Goal: Task Accomplishment & Management: Manage account settings

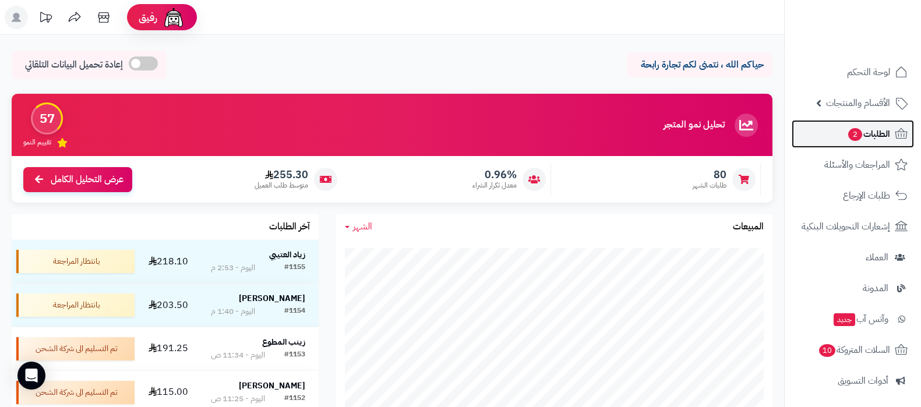
click at [853, 142] on span "الطلبات 2" at bounding box center [868, 134] width 43 height 16
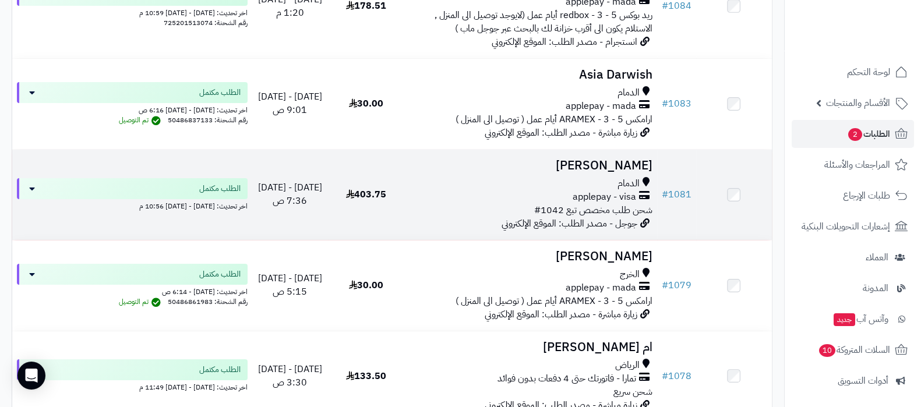
scroll to position [5389, 0]
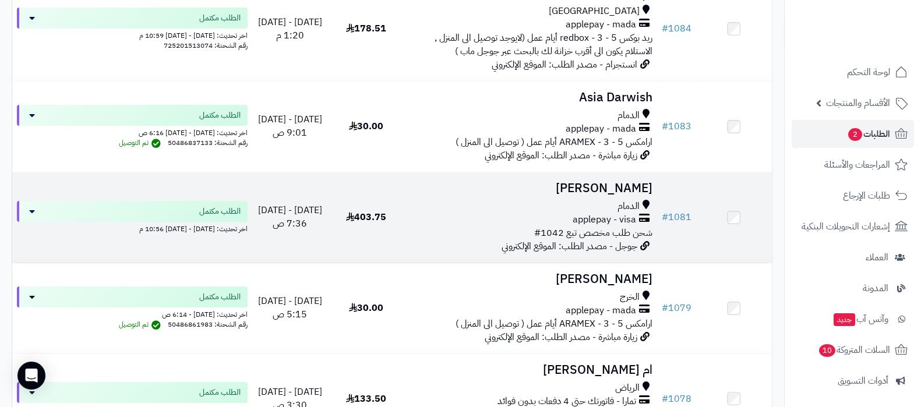
click at [598, 191] on h3 "[PERSON_NAME]" at bounding box center [530, 188] width 244 height 13
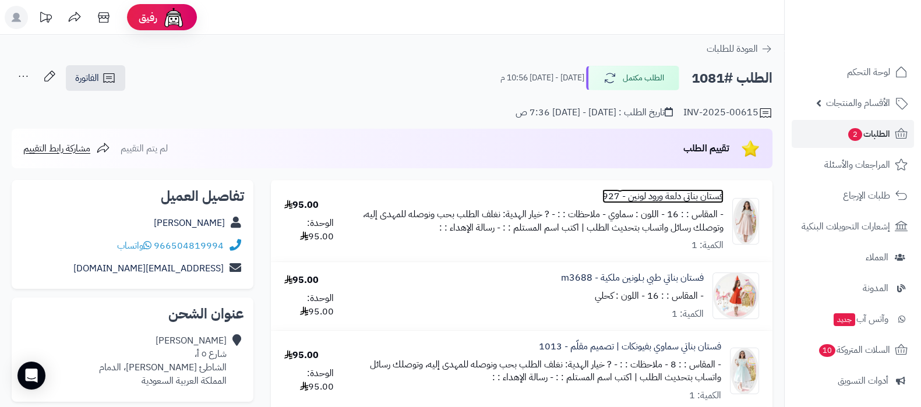
click at [654, 194] on link "فستان بناتي دلعة ورود لونين - 927" at bounding box center [662, 196] width 121 height 13
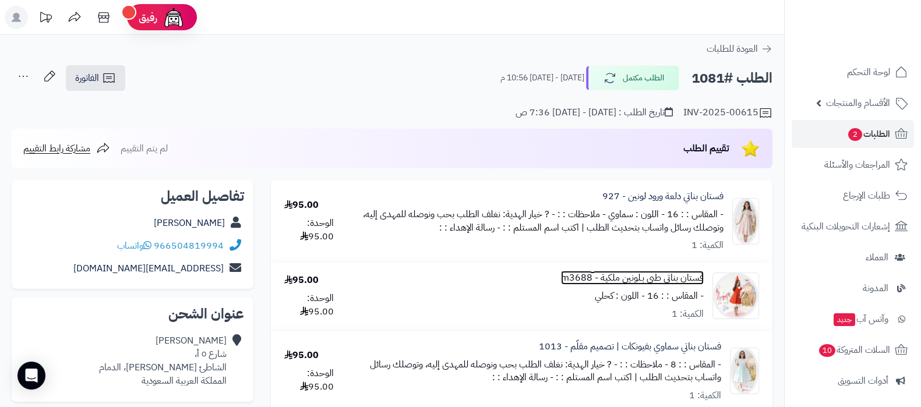
click at [643, 272] on link "فستان بناتي طبي بـلونين ملكية - m3688" at bounding box center [632, 277] width 143 height 13
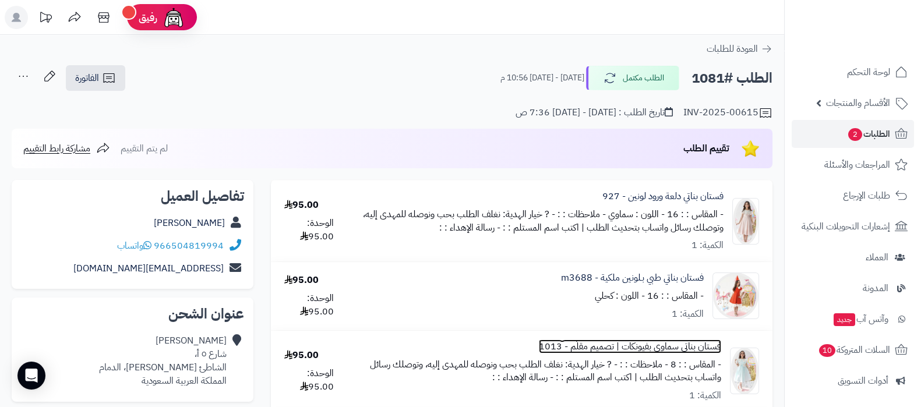
click at [636, 347] on link "فستان بناتي سماوي بفيونكات | تصميم مقلّم - 1013" at bounding box center [630, 346] width 182 height 13
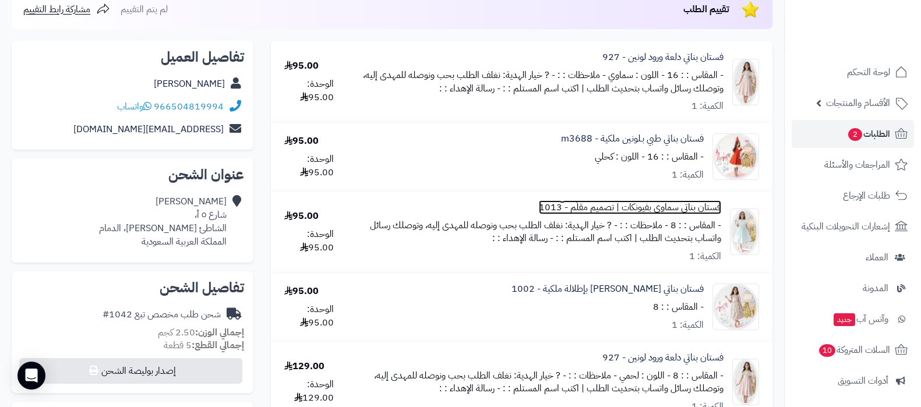
scroll to position [145, 0]
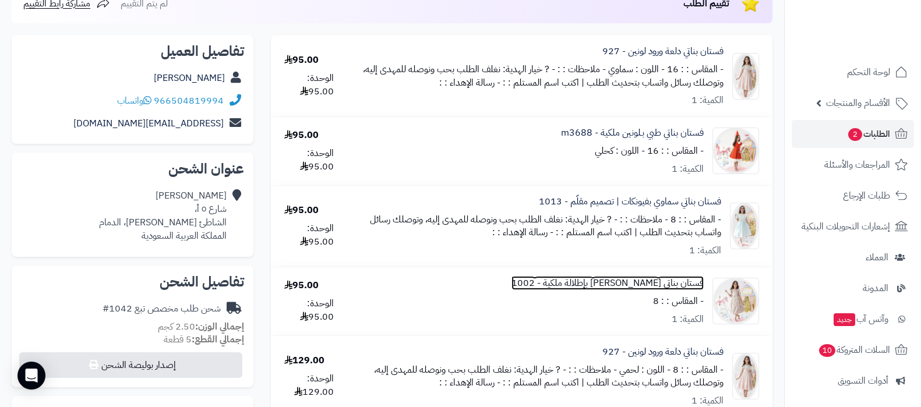
click at [629, 277] on link "فستان بناتي جاكار وردي بإطلالة ملكية - 1002" at bounding box center [608, 283] width 192 height 13
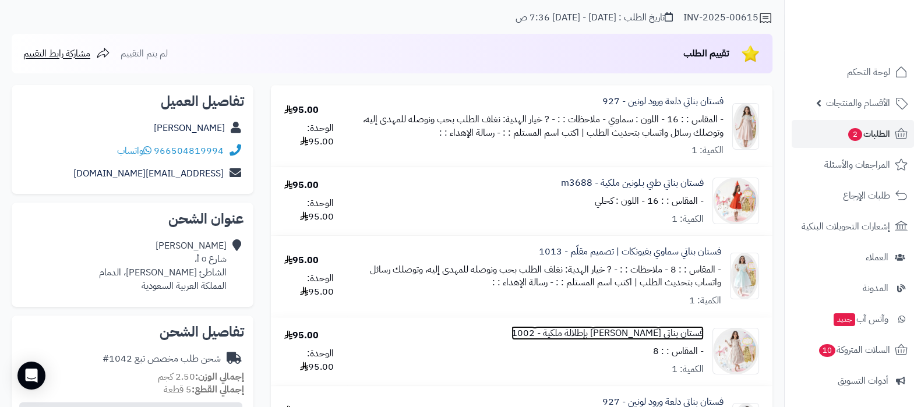
scroll to position [72, 0]
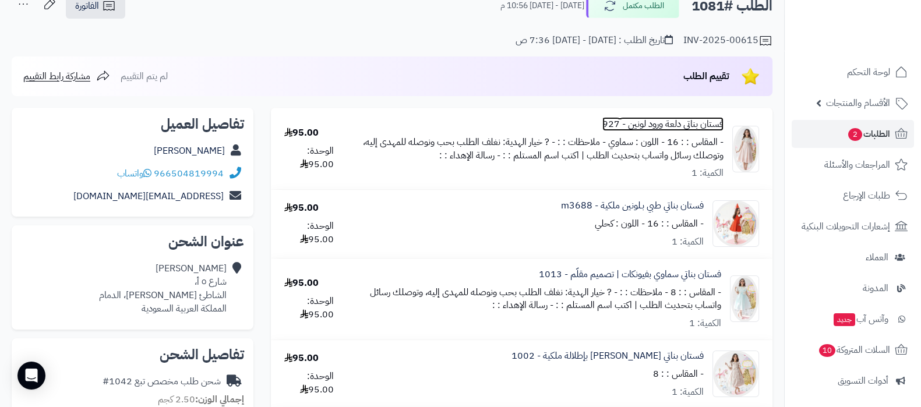
click at [666, 124] on link "فستان بناتي دلعة ورود لونين - 927" at bounding box center [662, 124] width 121 height 13
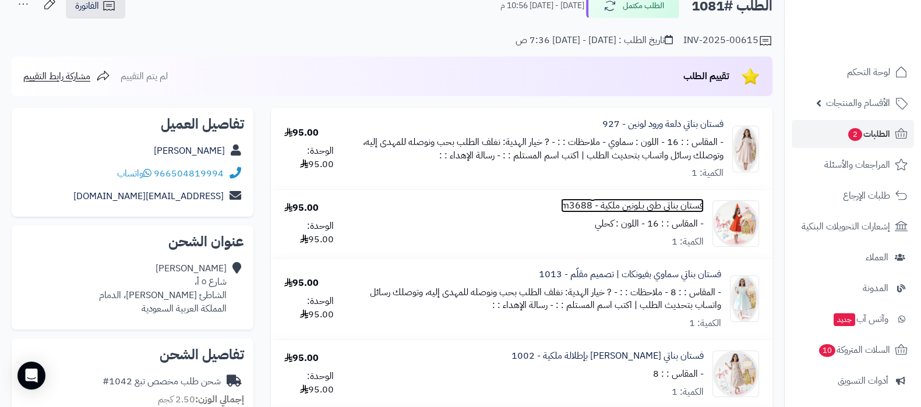
click at [647, 209] on link "فستان بناتي طبي بـلونين ملكية - m3688" at bounding box center [632, 205] width 143 height 13
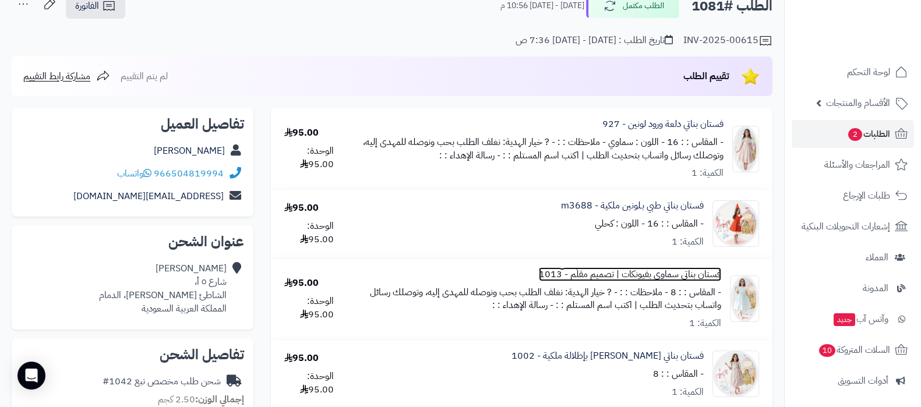
click at [622, 274] on link "فستان بناتي سماوي بفيونكات | تصميم مقلّم - 1013" at bounding box center [630, 274] width 182 height 13
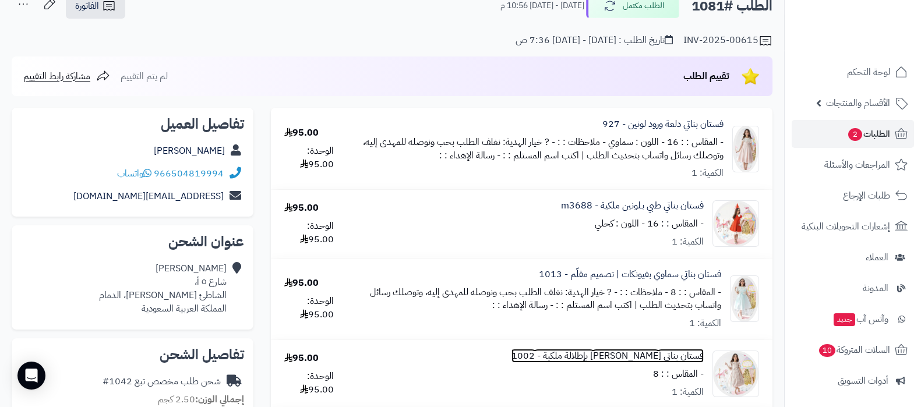
click at [606, 357] on link "فستان بناتي جاكار وردي بإطلالة ملكية - 1002" at bounding box center [608, 356] width 192 height 13
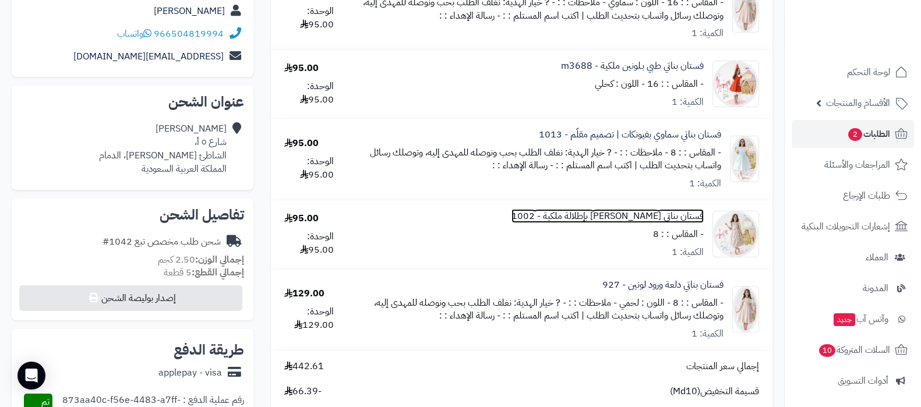
scroll to position [218, 0]
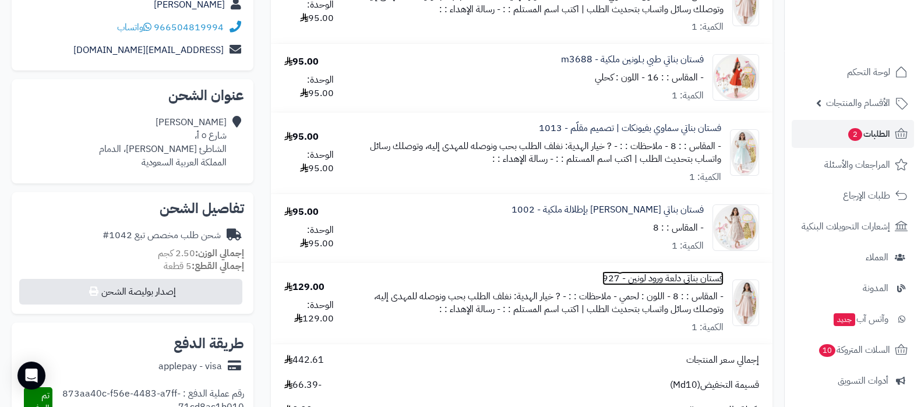
click at [647, 274] on link "فستان بناتي دلعة ورود لونين - 927" at bounding box center [662, 278] width 121 height 13
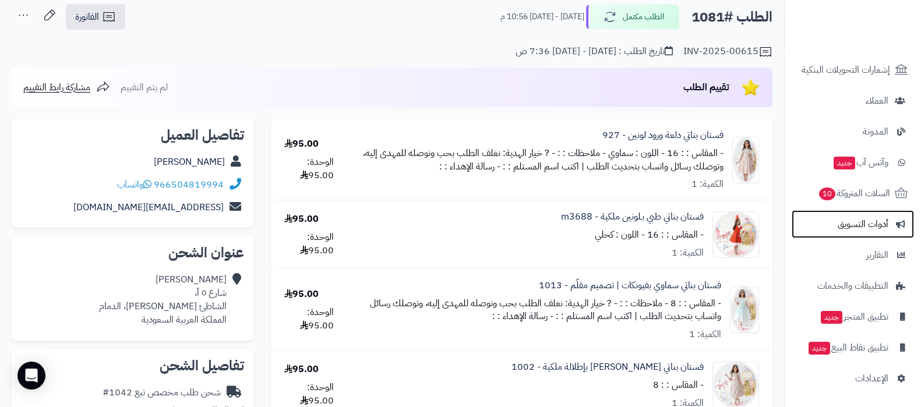
scroll to position [0, 0]
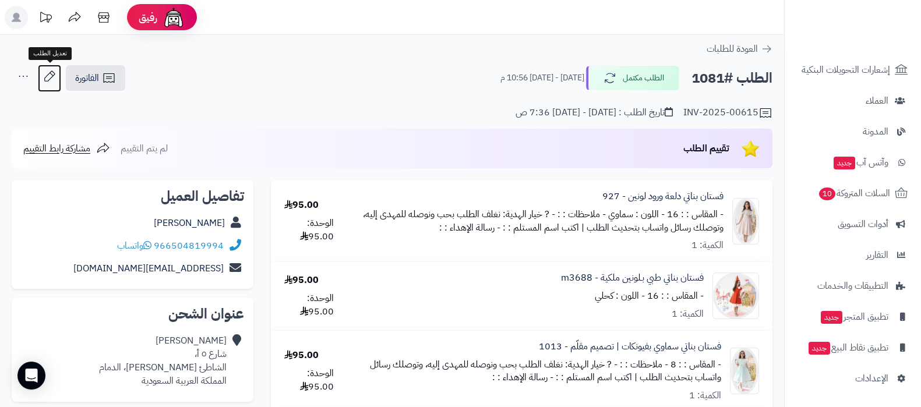
click at [47, 77] on icon at bounding box center [49, 76] width 23 height 23
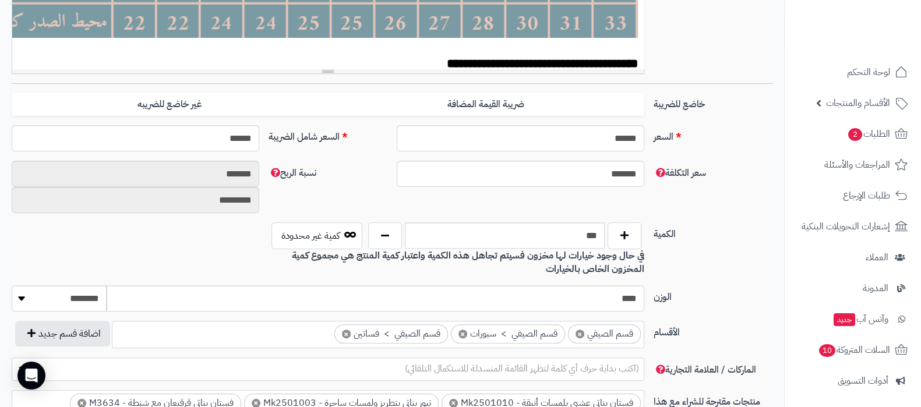
scroll to position [437, 0]
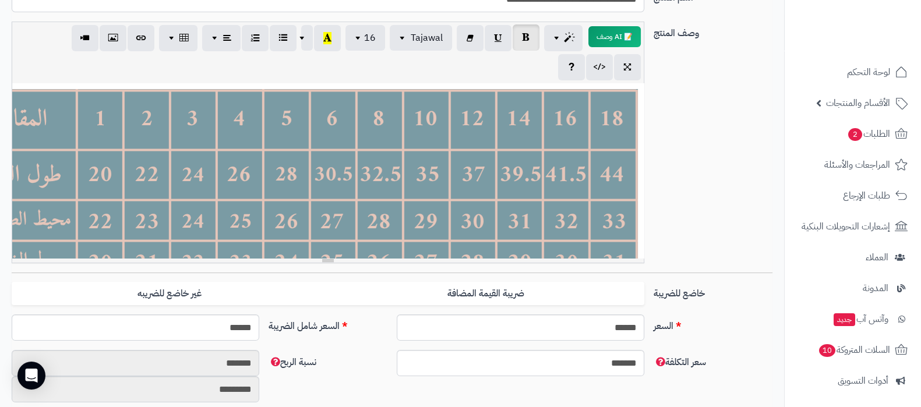
scroll to position [364, 0]
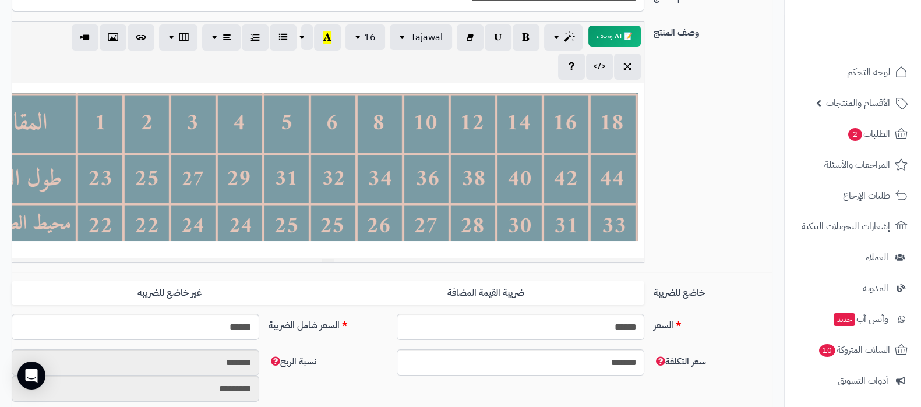
scroll to position [364, 0]
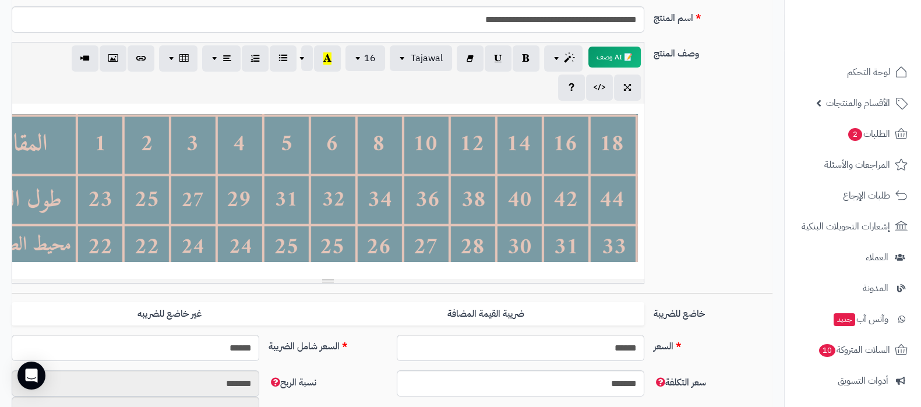
scroll to position [291, 0]
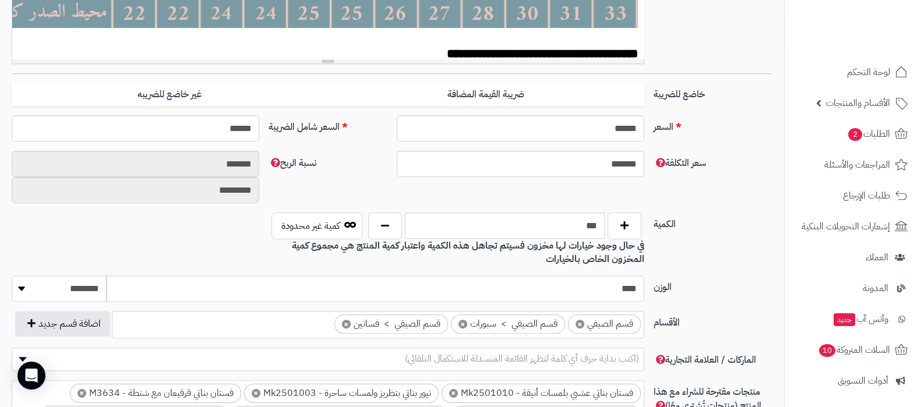
scroll to position [437, 0]
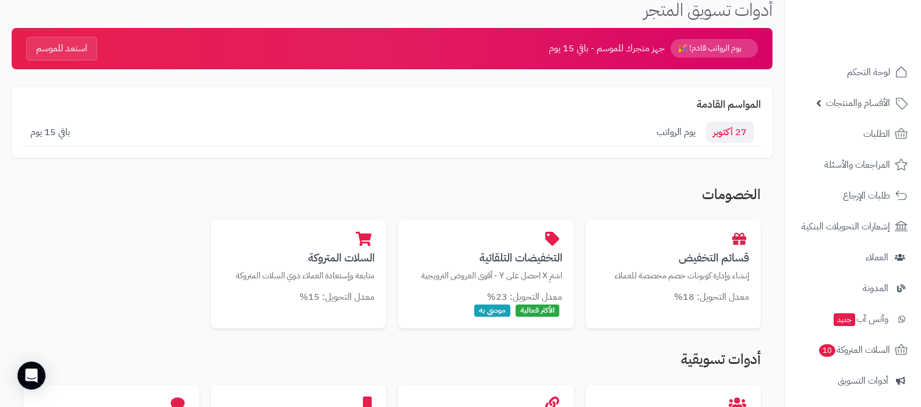
scroll to position [72, 0]
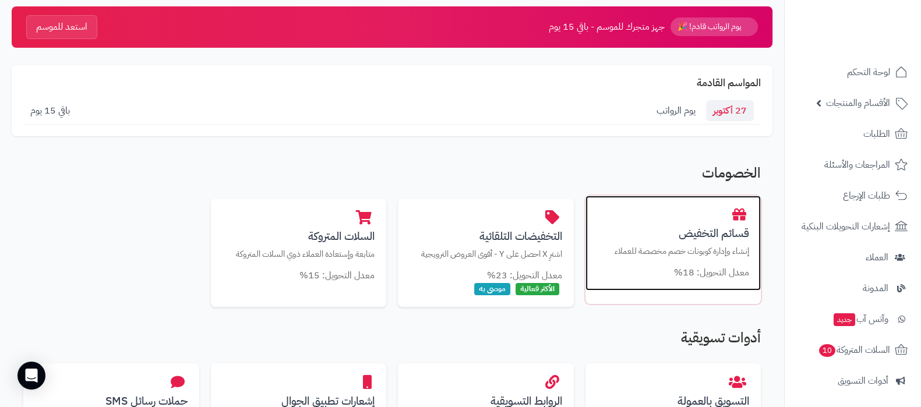
click at [684, 220] on div "قسائم التخفيض إنشاء وإدارة كوبونات خصم مخصصة للعملاء معدل التحويل: 18%" at bounding box center [674, 244] width 176 height 96
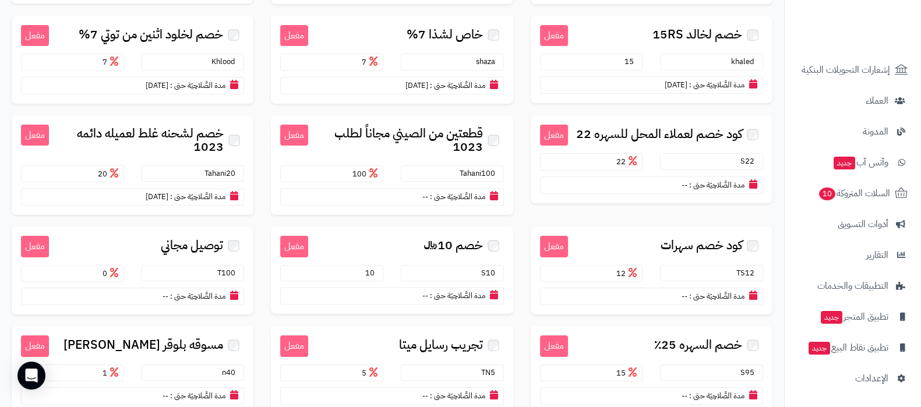
scroll to position [291, 0]
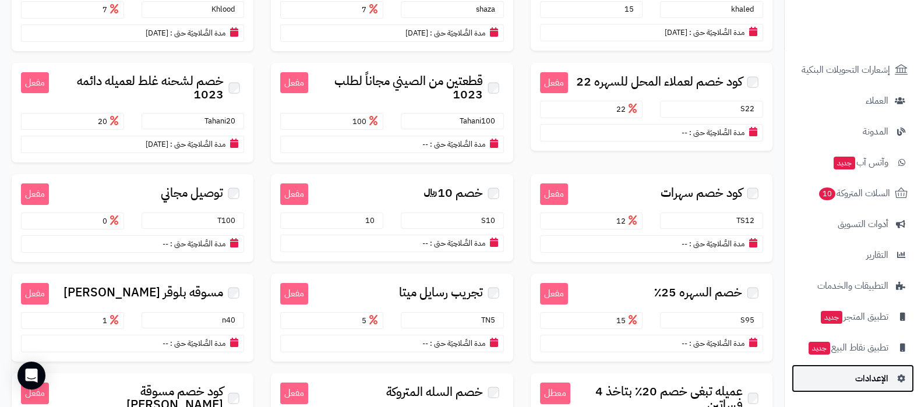
click at [858, 380] on span "الإعدادات" at bounding box center [871, 379] width 33 height 16
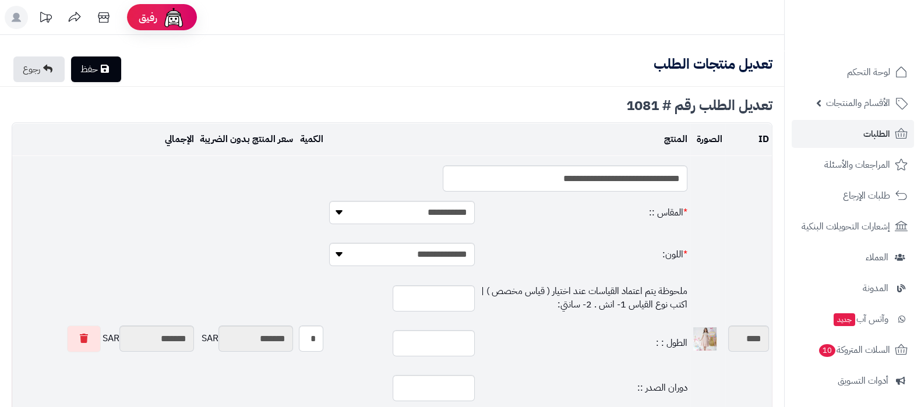
type textarea "**********"
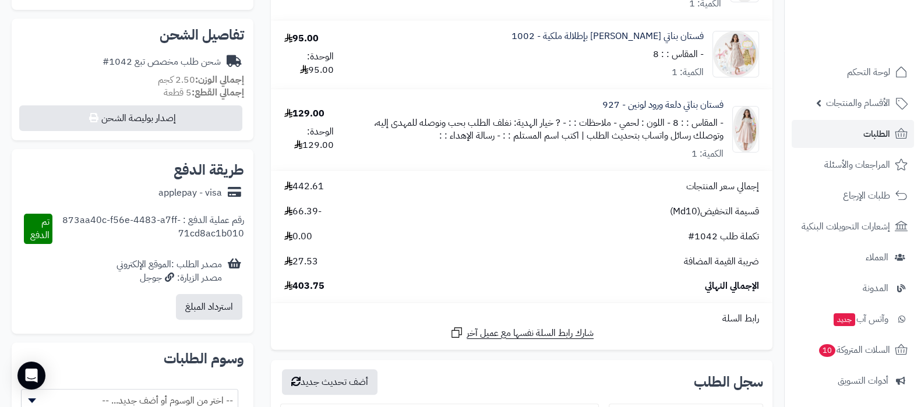
scroll to position [509, 0]
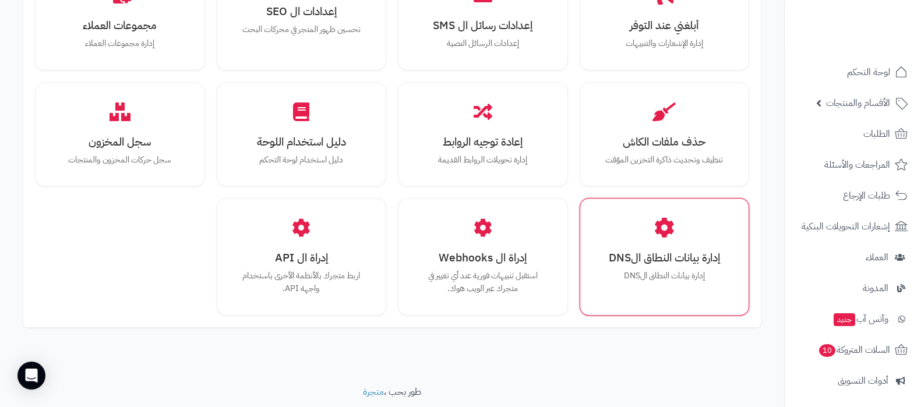
scroll to position [1077, 0]
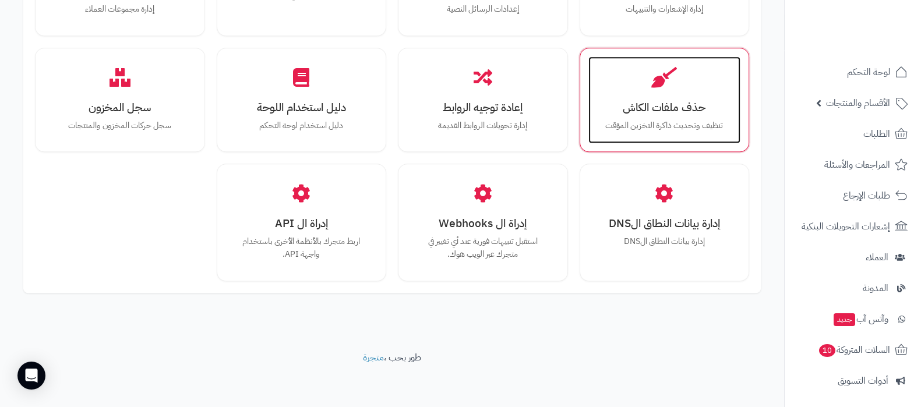
click at [673, 116] on div "حذف ملفات الكاش تنظيف وتحديث ذاكرة التخزين المؤقت" at bounding box center [664, 100] width 153 height 87
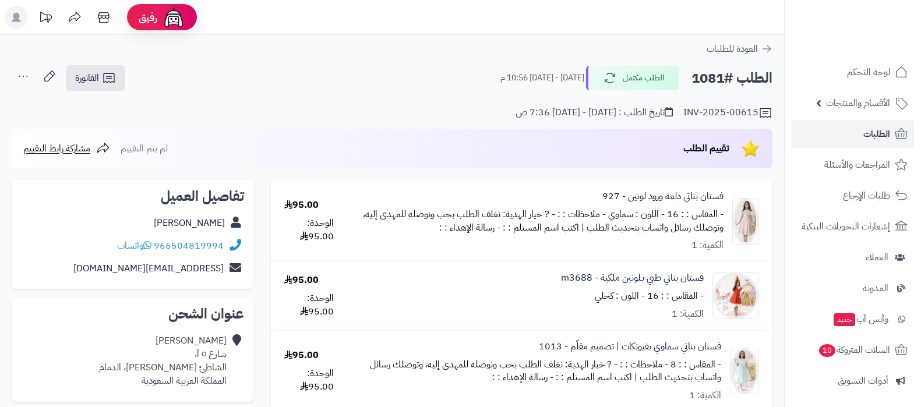
scroll to position [509, 0]
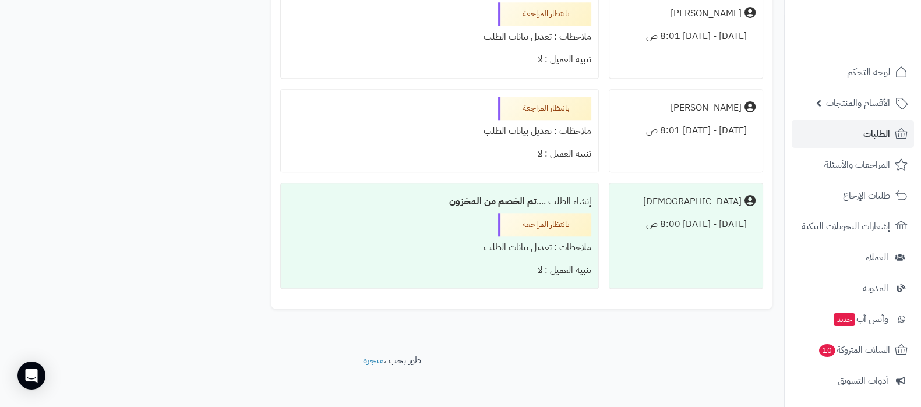
scroll to position [1407, 0]
click at [874, 131] on span "الطلبات" at bounding box center [876, 134] width 27 height 16
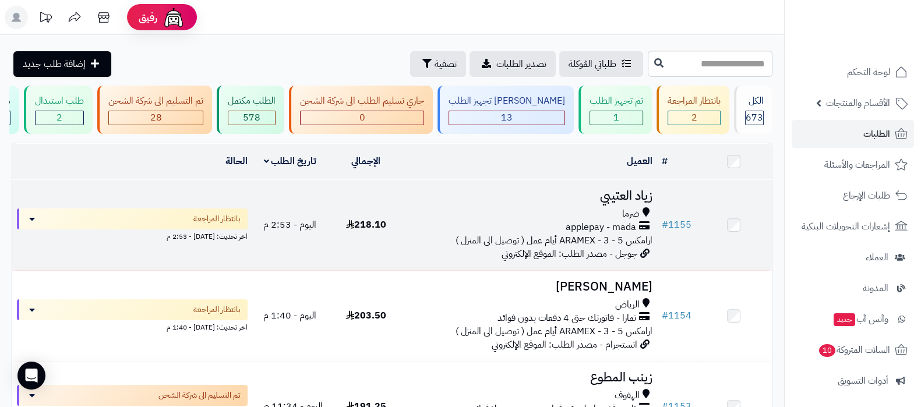
click at [625, 203] on h3 "زياد العتيبي" at bounding box center [530, 195] width 244 height 13
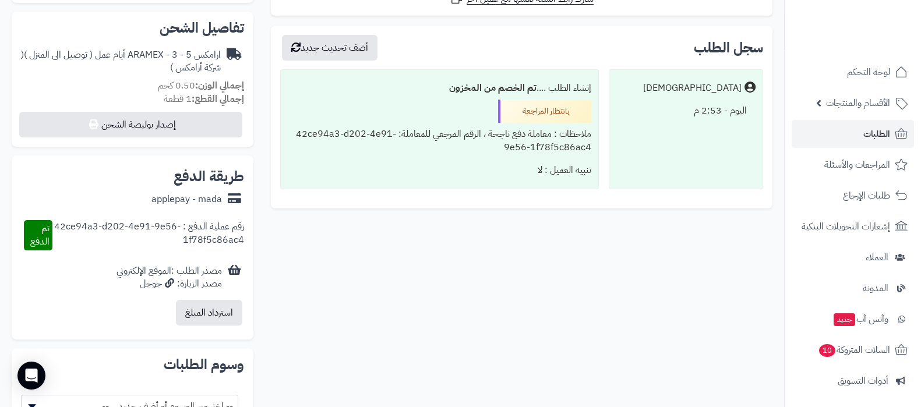
scroll to position [351, 0]
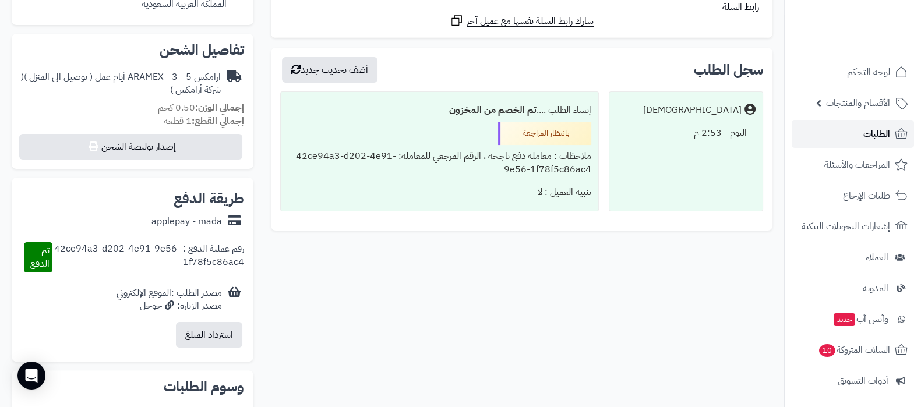
click at [871, 128] on span "الطلبات" at bounding box center [876, 134] width 27 height 16
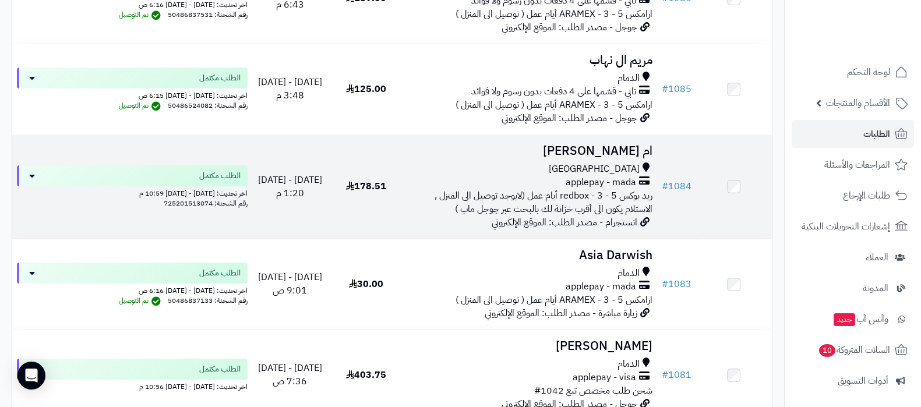
scroll to position [5316, 0]
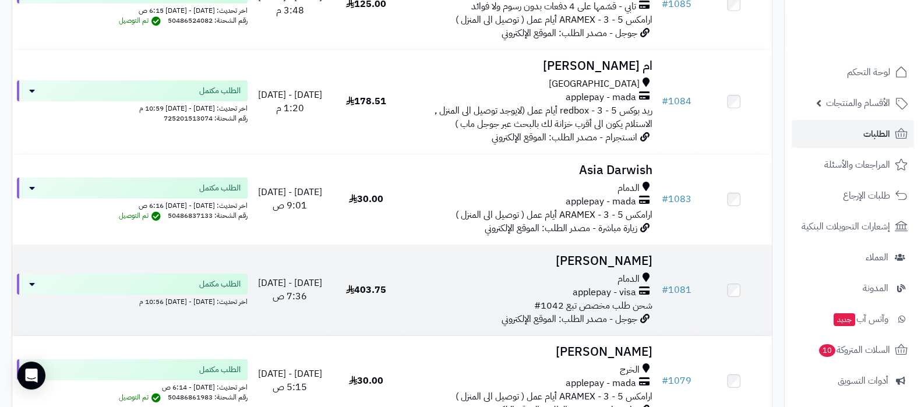
click at [621, 258] on h3 "[PERSON_NAME]" at bounding box center [530, 261] width 244 height 13
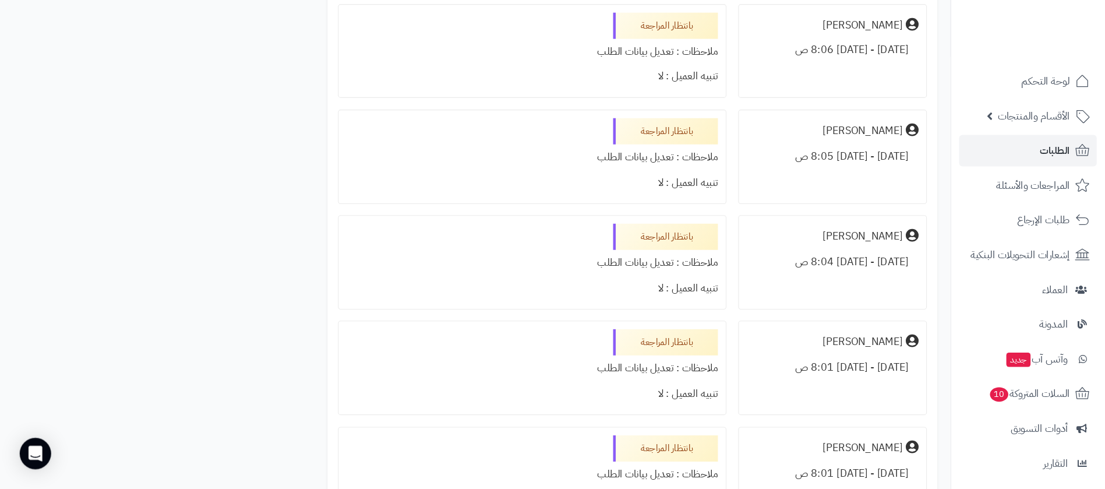
scroll to position [1116, 0]
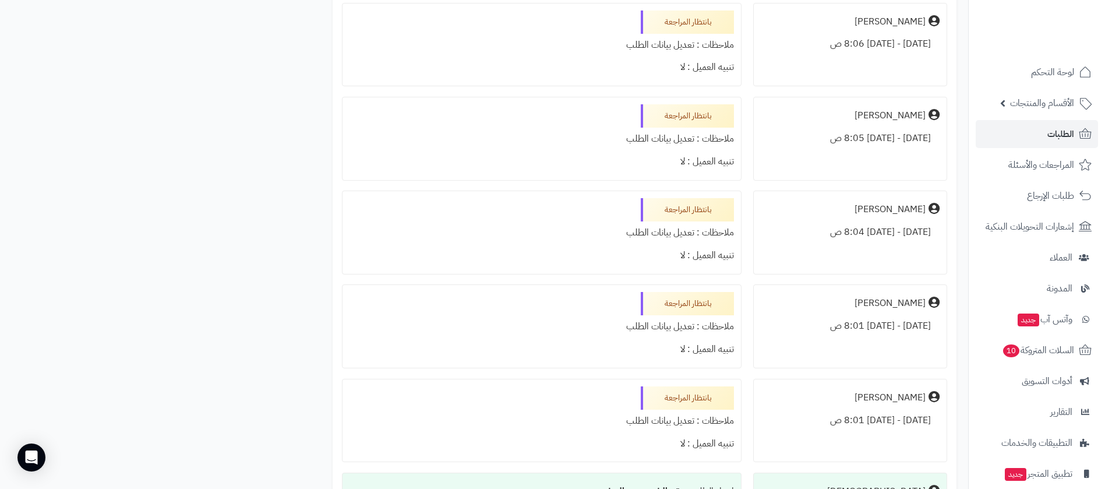
drag, startPoint x: 886, startPoint y: 1, endPoint x: 242, endPoint y: 276, distance: 699.8
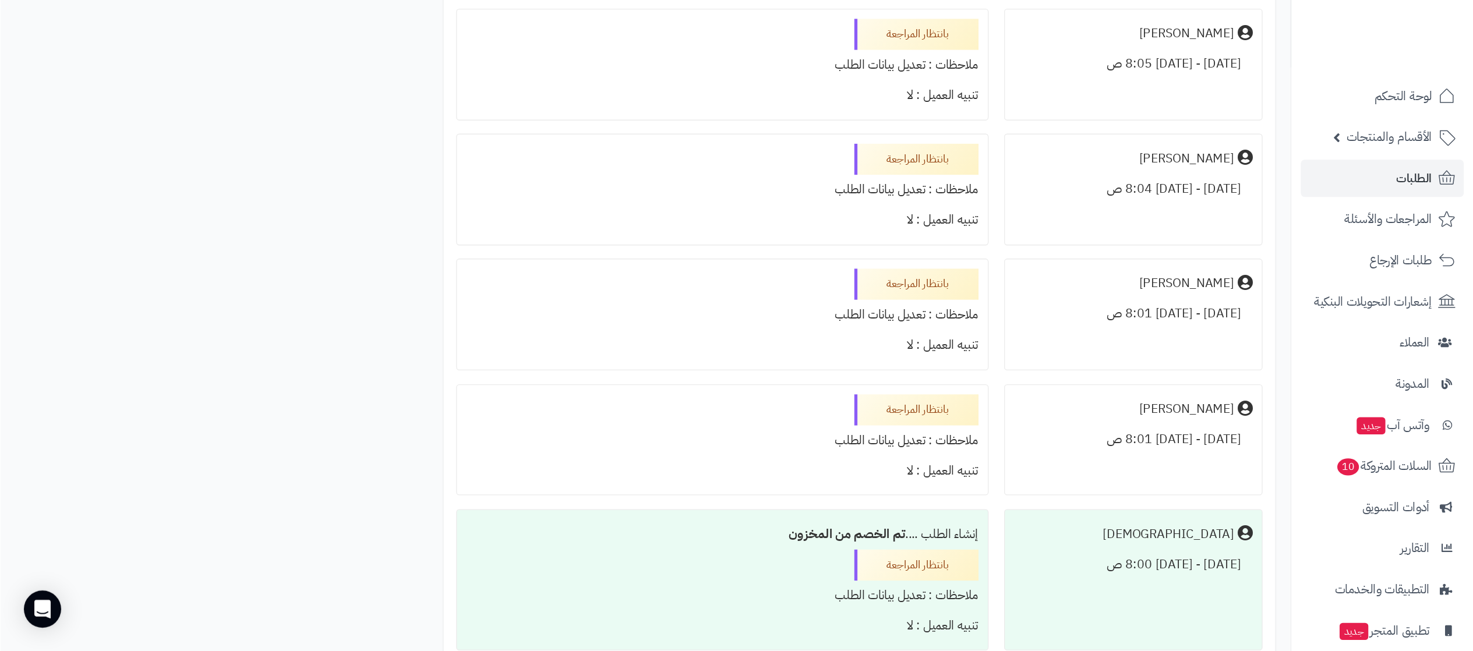
scroll to position [1131, 0]
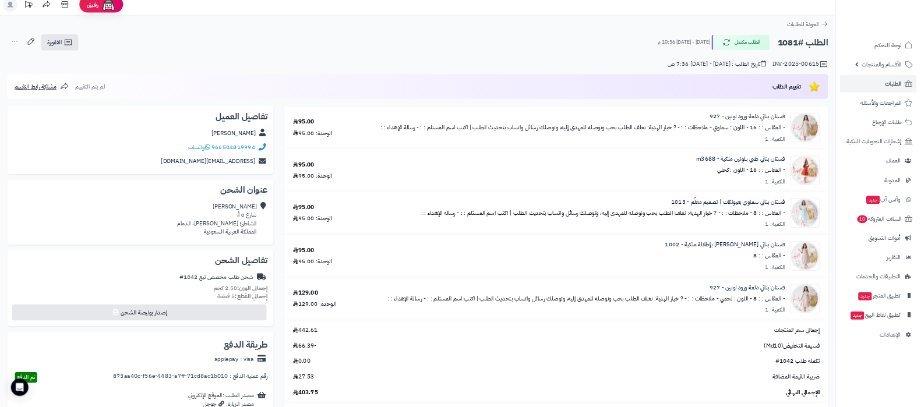
scroll to position [0, 0]
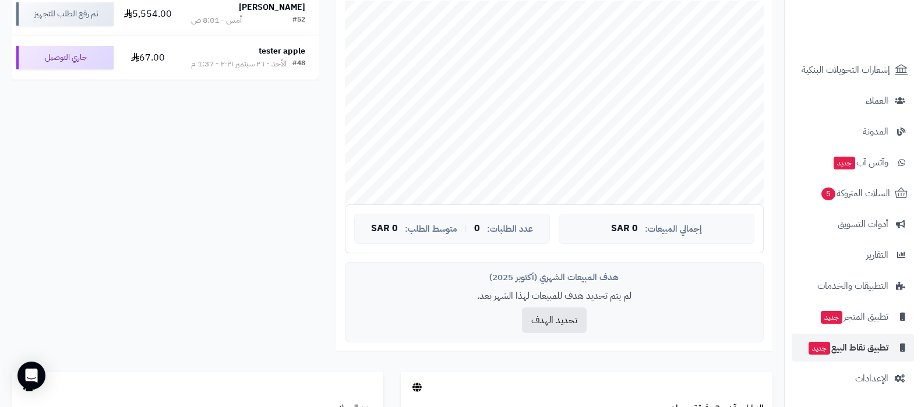
scroll to position [291, 0]
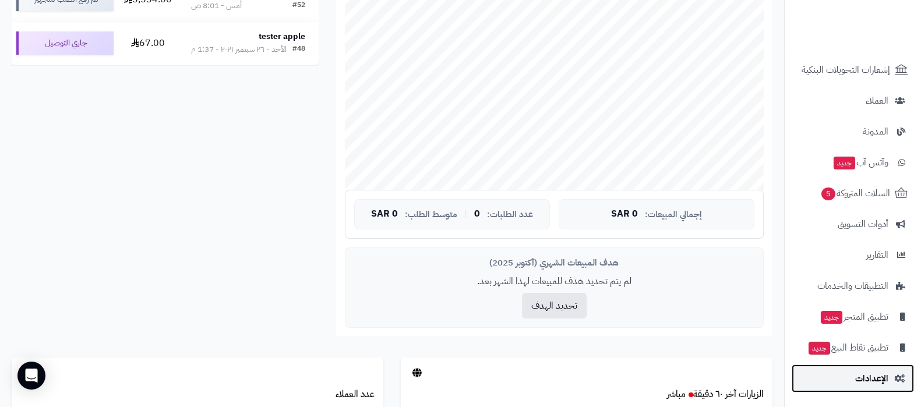
click at [859, 372] on span "الإعدادات" at bounding box center [871, 379] width 33 height 16
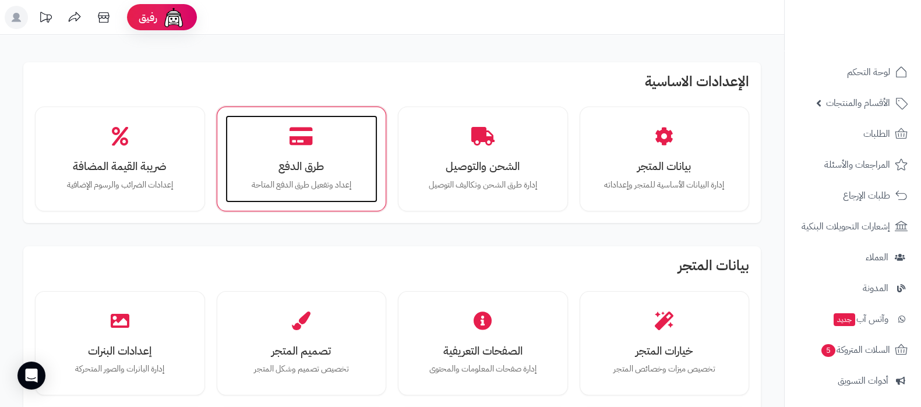
click at [305, 160] on h3 "طرق الدفع" at bounding box center [301, 166] width 129 height 12
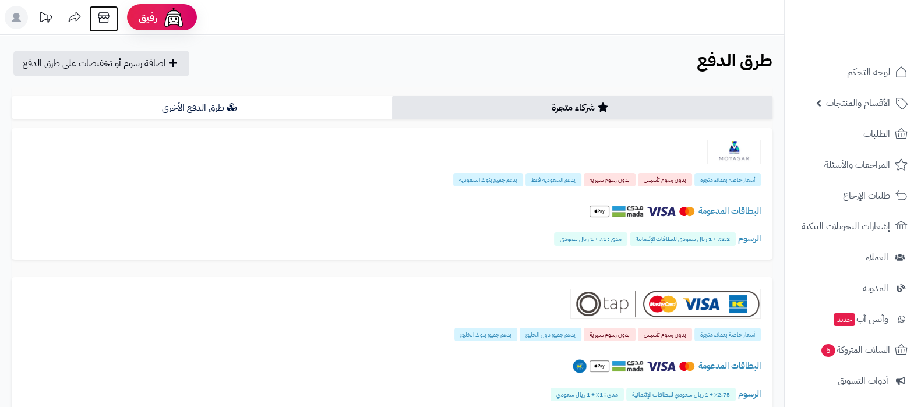
click at [99, 12] on icon at bounding box center [103, 17] width 23 height 23
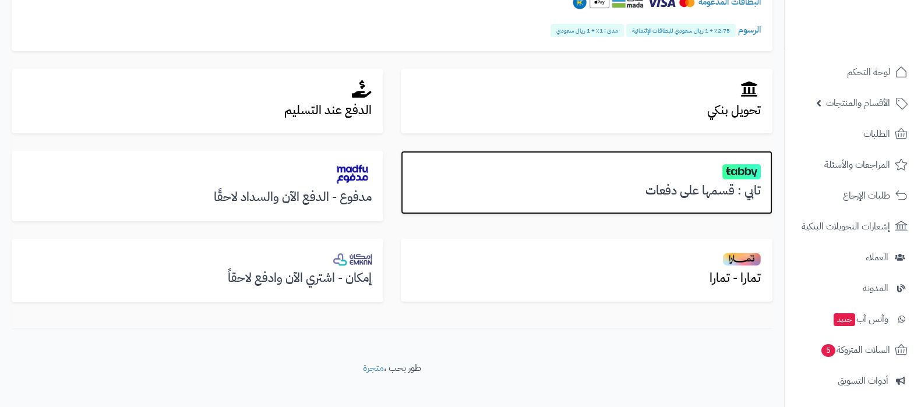
click at [683, 195] on h3 "تابي : قسمها على دفعات" at bounding box center [586, 190] width 348 height 13
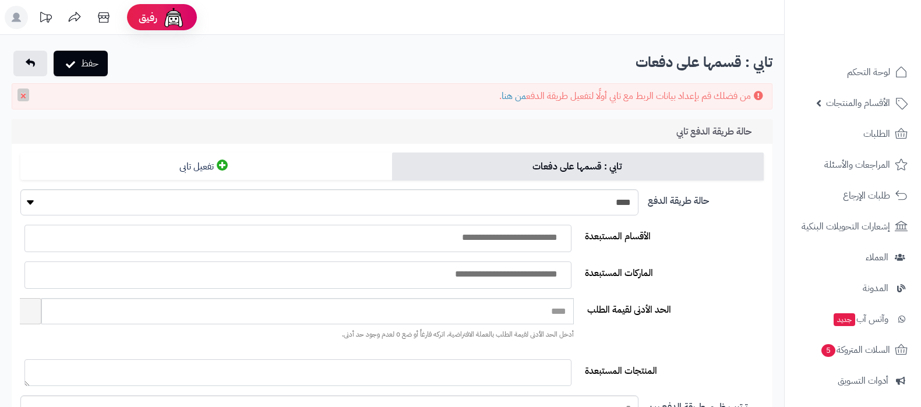
select select
click at [594, 211] on select "**** ****" at bounding box center [329, 202] width 618 height 26
select select "*"
click at [20, 189] on select "**** ****" at bounding box center [329, 202] width 618 height 26
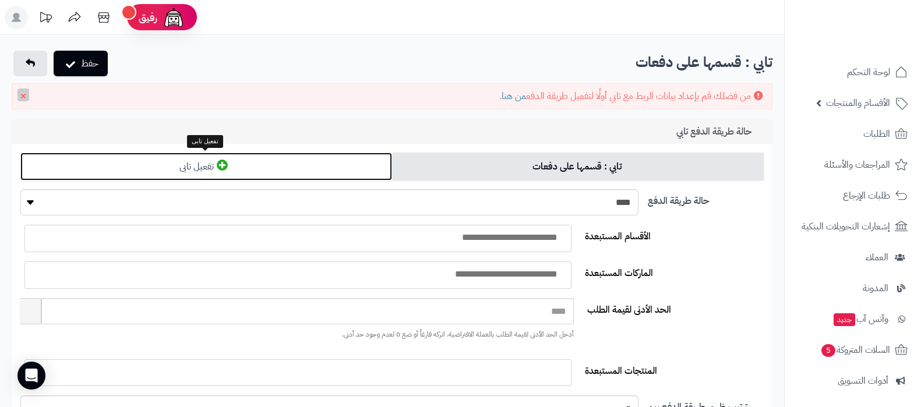
click at [305, 163] on link "تفعيل تابى" at bounding box center [206, 167] width 372 height 28
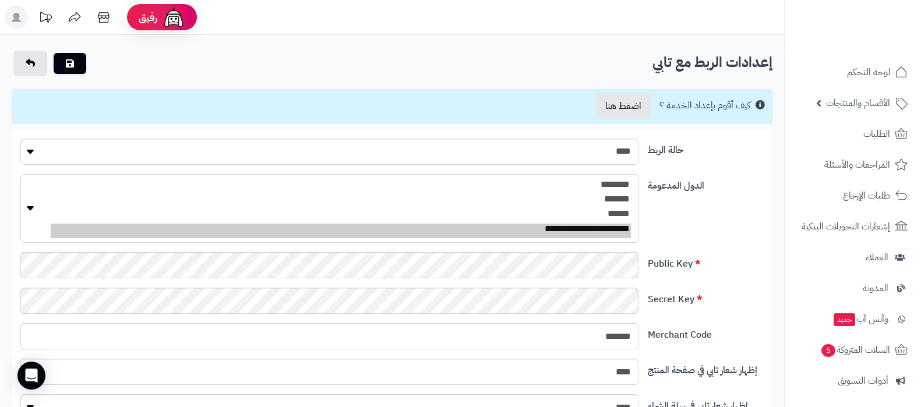
select select "**"
click at [601, 229] on option "**********" at bounding box center [341, 231] width 580 height 15
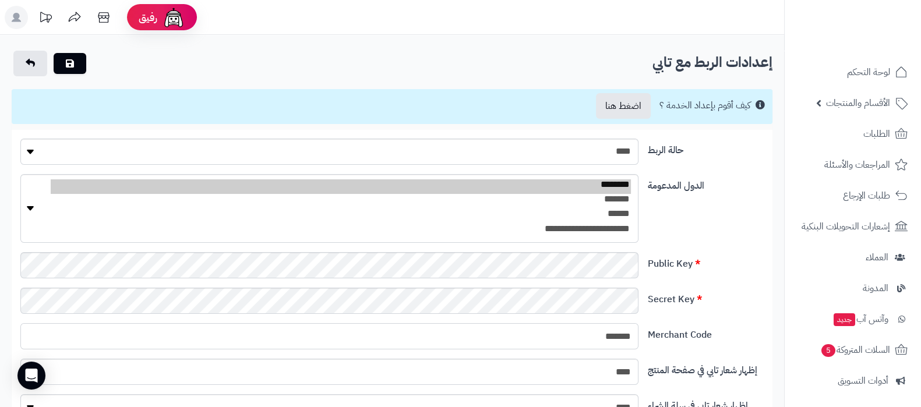
click at [600, 340] on input "*******" at bounding box center [329, 336] width 618 height 26
type input "**"
click at [79, 62] on button "submit" at bounding box center [70, 62] width 33 height 21
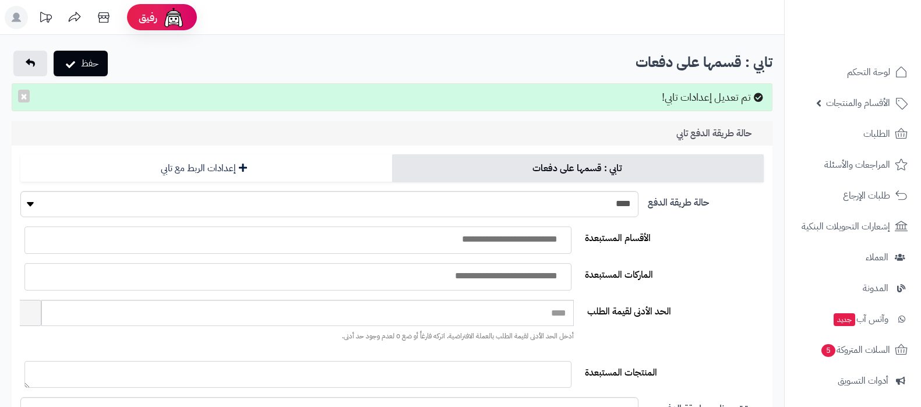
select select
click at [616, 205] on select "**** ****" at bounding box center [329, 204] width 618 height 26
select select "*"
click at [20, 191] on select "**** ****" at bounding box center [329, 204] width 618 height 26
click at [84, 62] on button "حفظ" at bounding box center [81, 63] width 54 height 26
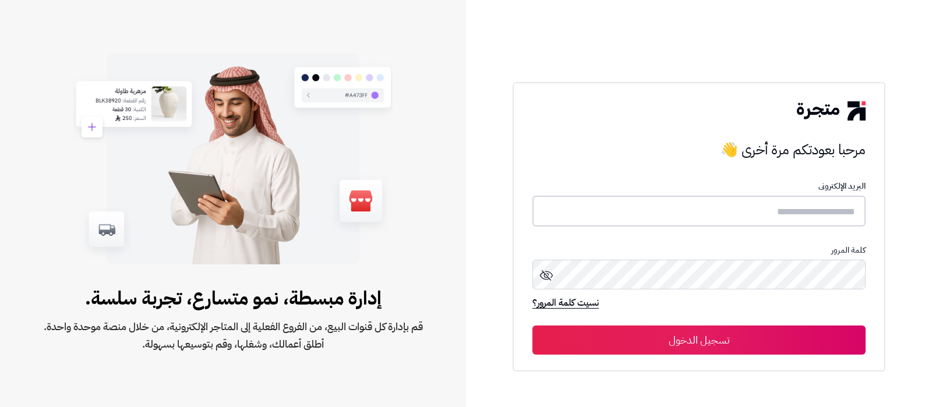
type input "**********"
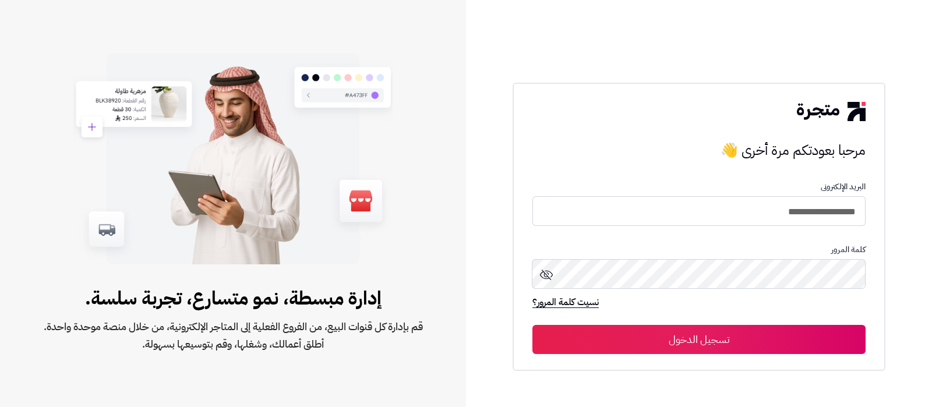
click at [702, 347] on button "تسجيل الدخول" at bounding box center [699, 339] width 333 height 29
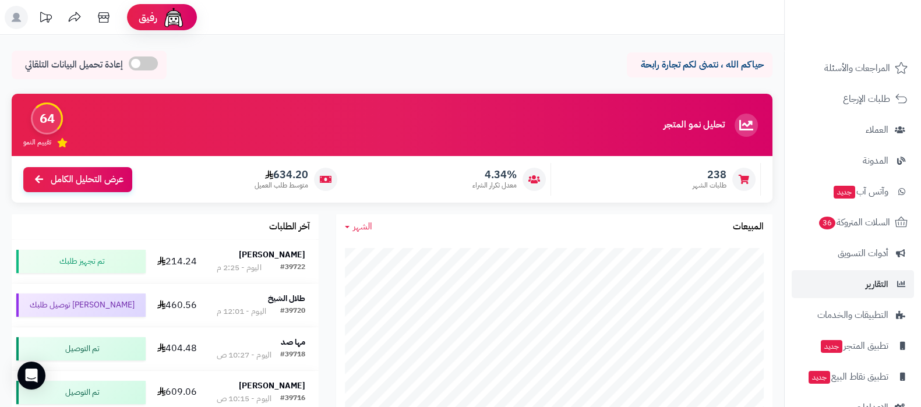
scroll to position [125, 0]
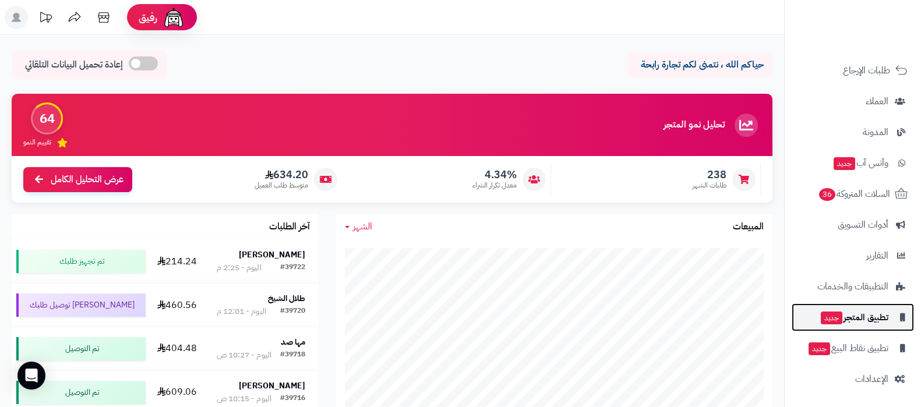
click at [840, 313] on span "جديد" at bounding box center [832, 318] width 22 height 13
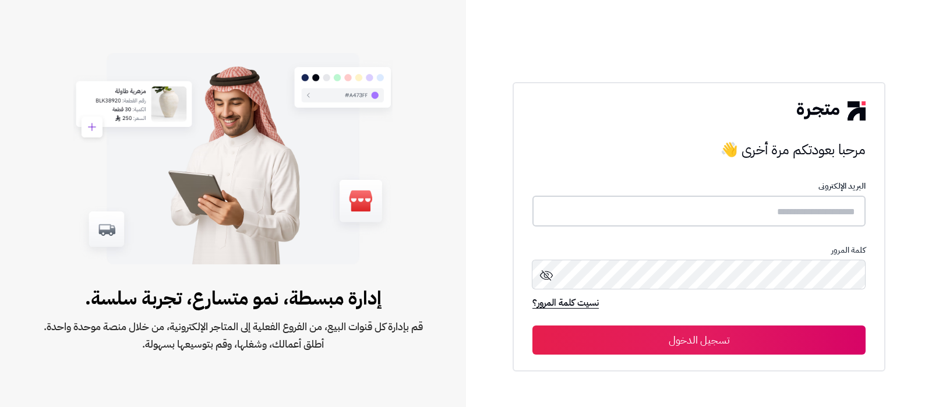
type input "**********"
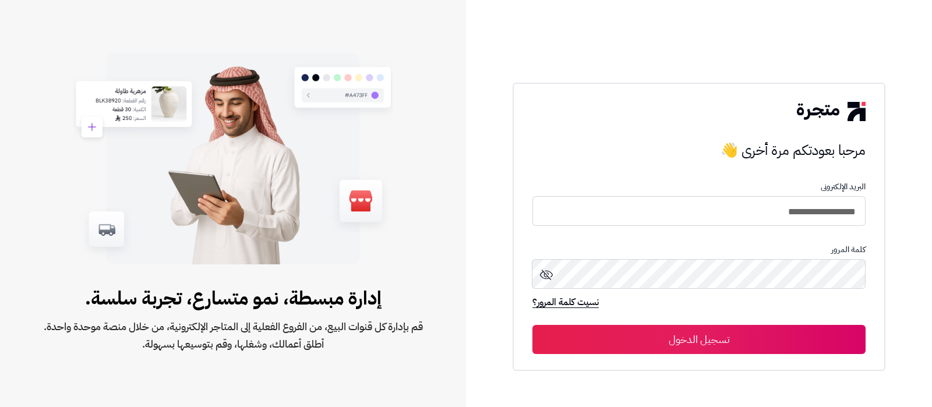
click at [703, 339] on button "تسجيل الدخول" at bounding box center [699, 339] width 333 height 29
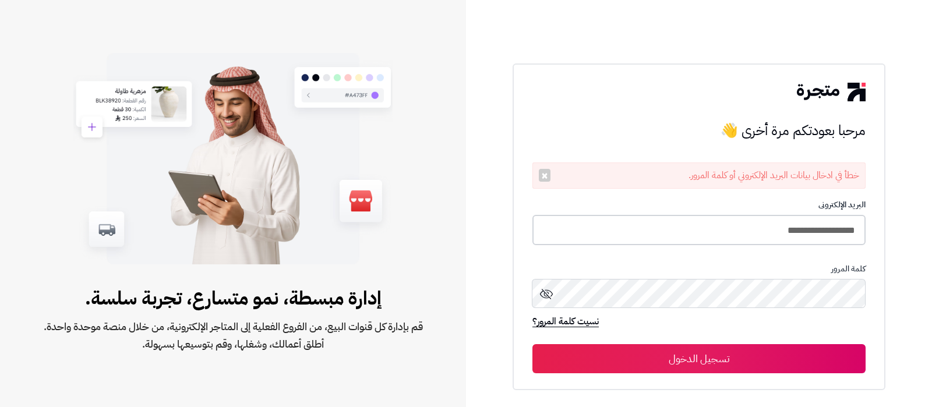
click at [727, 236] on input "**********" at bounding box center [699, 230] width 333 height 31
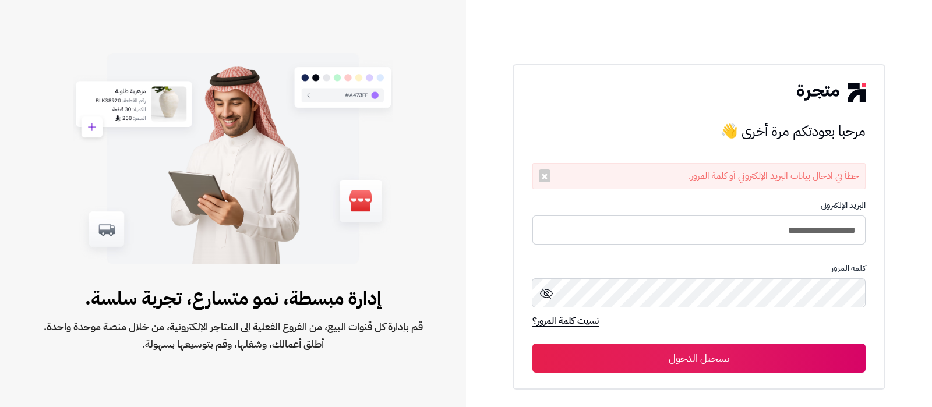
type input "**********"
click at [533, 344] on button "تسجيل الدخول" at bounding box center [699, 358] width 333 height 29
